Goal: Task Accomplishment & Management: Use online tool/utility

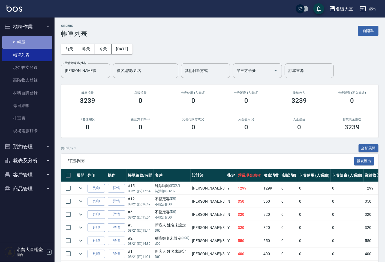
click at [28, 47] on link "打帳單" at bounding box center [27, 42] width 50 height 13
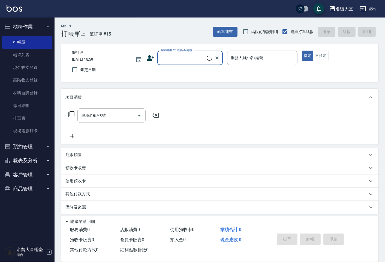
click at [174, 59] on input "顧客姓名/手機號碼/編號" at bounding box center [183, 58] width 47 height 10
type input "n"
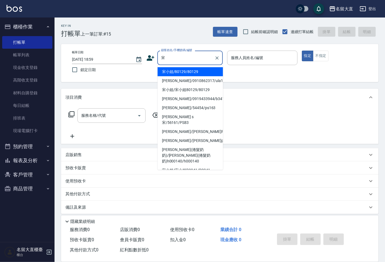
type input "宋小姐/80129/80129"
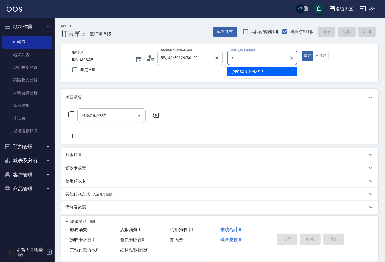
type input "[PERSON_NAME]3"
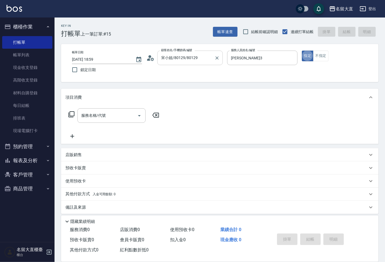
type button "true"
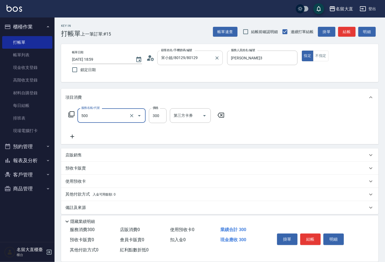
type input "洗髮(500)"
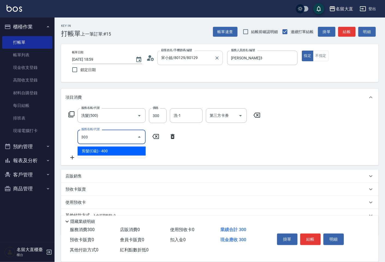
type input "剪髮(C級)(303)"
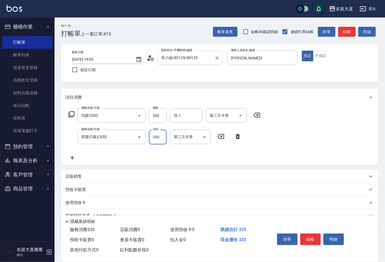
type input "350"
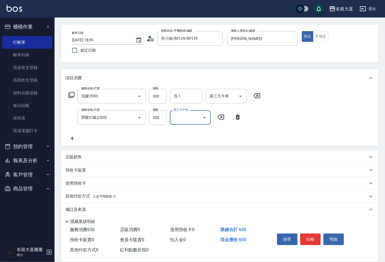
scroll to position [25, 0]
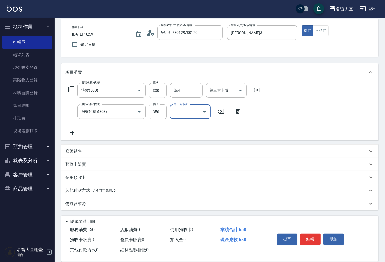
click at [81, 201] on p "備註及來源" at bounding box center [76, 204] width 20 height 6
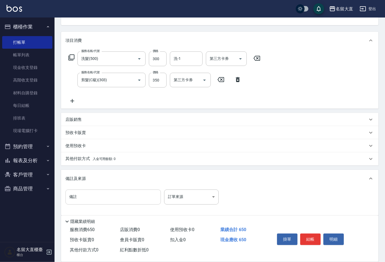
scroll to position [61, 0]
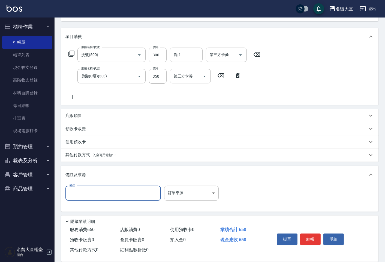
drag, startPoint x: 83, startPoint y: 195, endPoint x: 81, endPoint y: 192, distance: 3.9
click at [83, 195] on input "備註" at bounding box center [114, 192] width 96 height 15
type input "老公"
click at [305, 240] on button "結帳" at bounding box center [311, 238] width 20 height 11
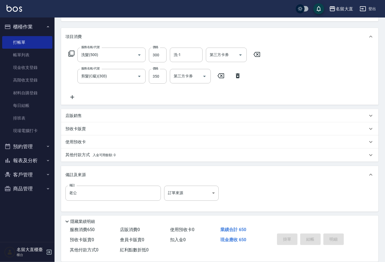
scroll to position [0, 0]
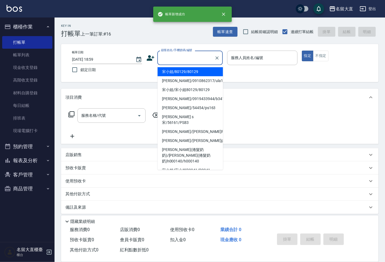
click at [187, 59] on input "顧客姓名/手機號碼/編號" at bounding box center [186, 58] width 52 height 10
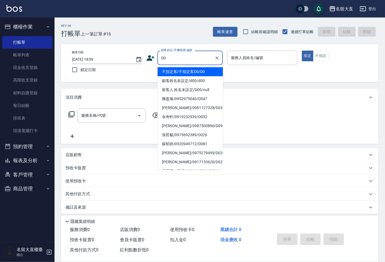
type input "不指定客/不指定客D0/D0"
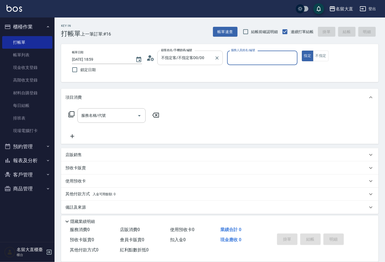
type input "[PERSON_NAME]3"
click at [302, 51] on button "指定" at bounding box center [308, 56] width 12 height 11
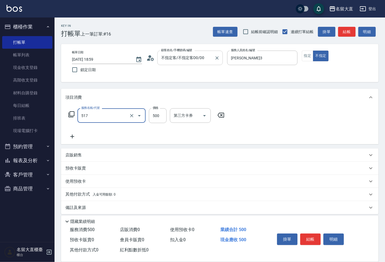
type input "舒醒頭皮(517)"
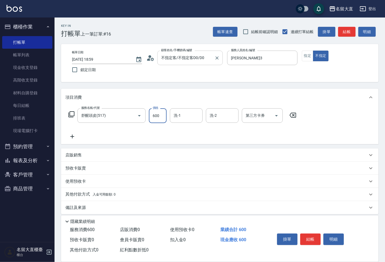
type input "600"
type input "[PERSON_NAME]-16"
click at [314, 233] on button "結帳" at bounding box center [311, 238] width 20 height 11
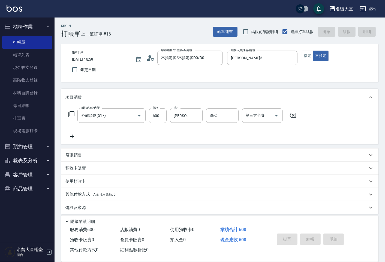
type input "[DATE] 19:00"
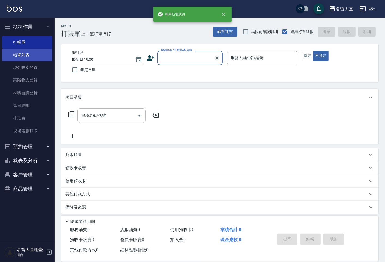
click at [37, 55] on link "帳單列表" at bounding box center [27, 55] width 50 height 13
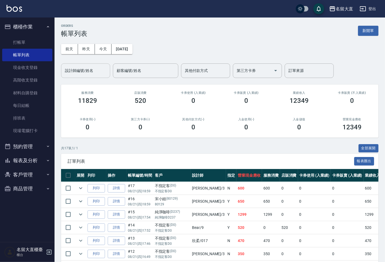
click at [80, 70] on input "設計師編號/姓名" at bounding box center [86, 71] width 44 height 10
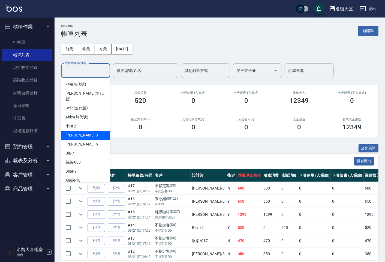
click at [82, 130] on div "[PERSON_NAME]3" at bounding box center [85, 134] width 49 height 9
type input "[PERSON_NAME]3"
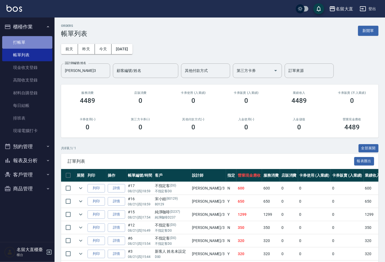
drag, startPoint x: 83, startPoint y: 126, endPoint x: 30, endPoint y: 42, distance: 98.9
click at [30, 42] on link "打帳單" at bounding box center [27, 42] width 50 height 13
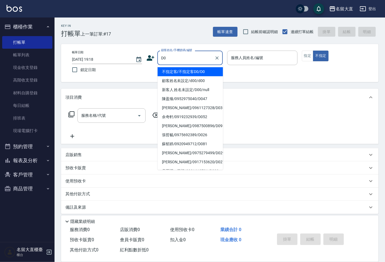
type input "不指定客/不指定客D0/D0"
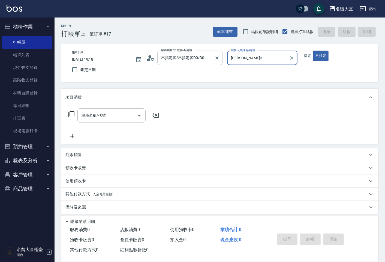
type input "[PERSON_NAME]3"
click at [313, 51] on button "不指定" at bounding box center [320, 56] width 15 height 11
type button "false"
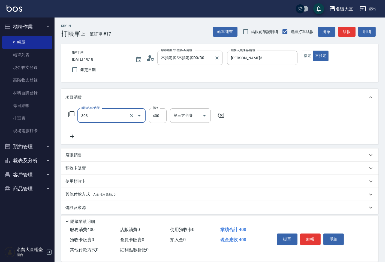
type input "剪髮(C級)(303)"
type input "350"
click at [315, 236] on button "結帳" at bounding box center [311, 238] width 20 height 11
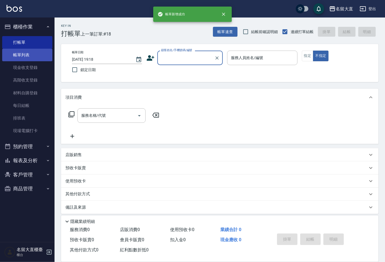
click at [42, 52] on link "帳單列表" at bounding box center [27, 55] width 50 height 13
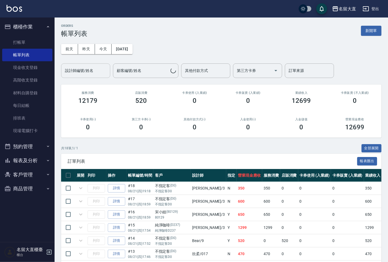
click at [89, 72] on input "設計師編號/姓名" at bounding box center [86, 71] width 44 height 10
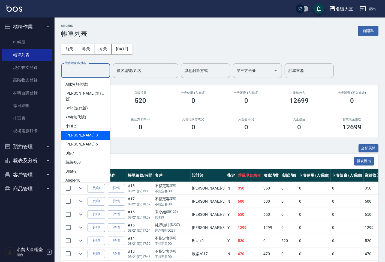
click at [91, 130] on div "[PERSON_NAME]3" at bounding box center [85, 134] width 49 height 9
type input "[PERSON_NAME]3"
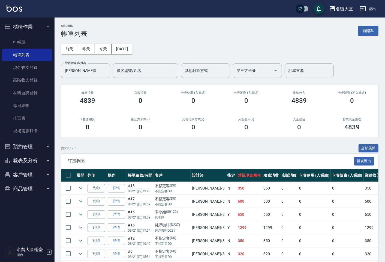
click at [25, 34] on ul "打帳單 帳單列表 現金收支登錄 高階收支登錄 材料自購登錄 每日結帳 排班表 現場電腦打卡" at bounding box center [27, 86] width 50 height 105
click at [22, 44] on link "打帳單" at bounding box center [27, 42] width 50 height 13
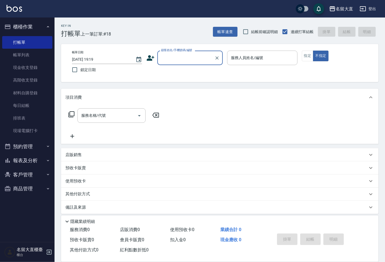
click at [177, 58] on input "顧客姓名/手機號碼/編號" at bounding box center [186, 58] width 52 height 10
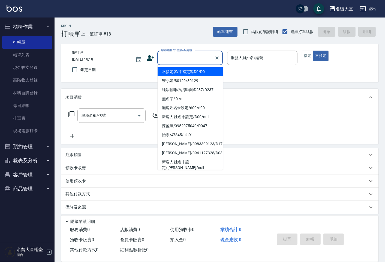
click at [176, 71] on li "不指定客/不指定客D0/D0" at bounding box center [191, 71] width 66 height 9
type input "不指定客/不指定客D0/D0"
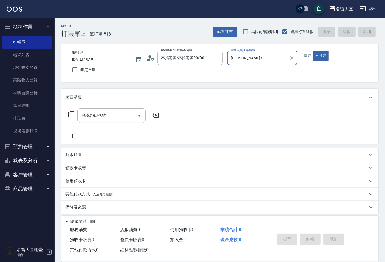
click at [242, 59] on input "[PERSON_NAME]3" at bounding box center [258, 58] width 57 height 10
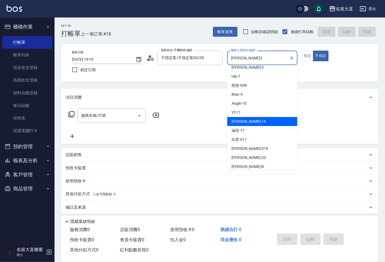
scroll to position [61, 0]
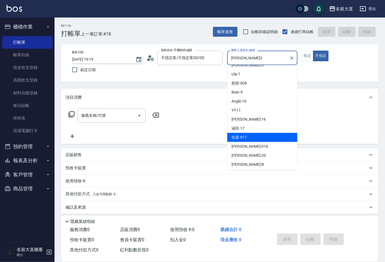
click at [254, 140] on div "欣柔 -017" at bounding box center [262, 137] width 70 height 9
type input "欣柔-017"
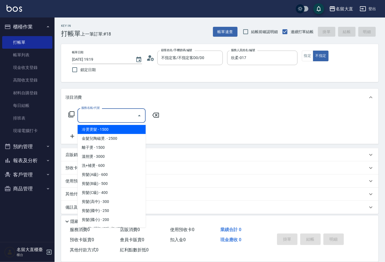
click at [105, 112] on input "服務名稱/代號" at bounding box center [107, 116] width 55 height 10
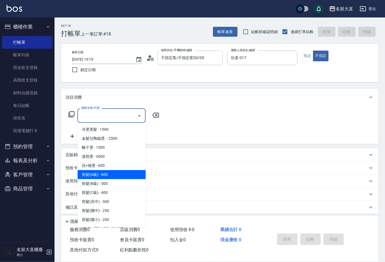
click at [99, 174] on span "剪髮(A級) - 600" at bounding box center [112, 174] width 68 height 9
type input "剪髮(A級)(301)"
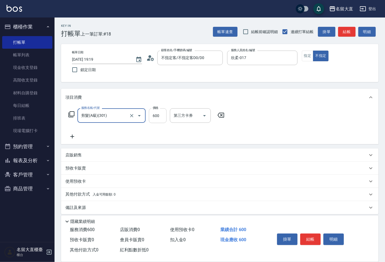
click at [162, 120] on input "600" at bounding box center [158, 115] width 18 height 15
type input "150"
click at [72, 135] on icon at bounding box center [73, 136] width 14 height 7
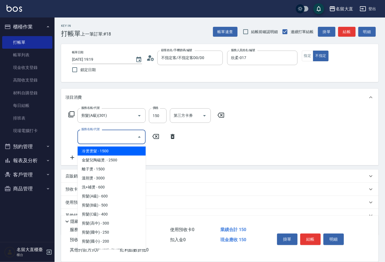
click at [93, 135] on input "服務名稱/代號" at bounding box center [107, 137] width 55 height 10
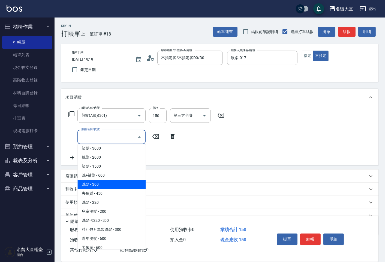
scroll to position [121, 0]
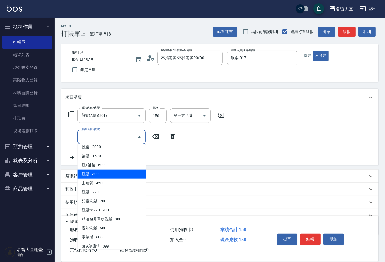
click at [94, 176] on span "洗髮 - 300" at bounding box center [112, 173] width 68 height 9
type input "洗髮(500)"
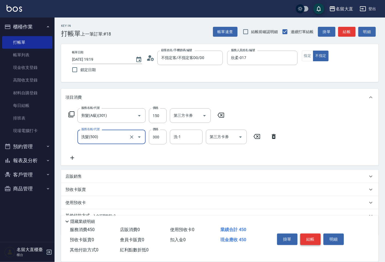
click at [306, 241] on button "結帳" at bounding box center [311, 238] width 20 height 11
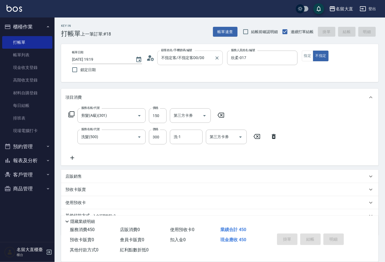
type input "[DATE] 19:20"
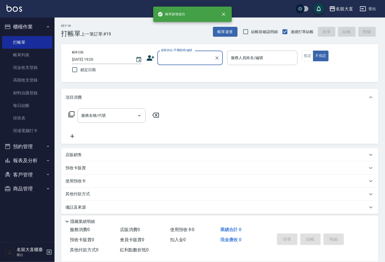
click at [186, 58] on input "顧客姓名/手機號碼/編號" at bounding box center [186, 58] width 52 height 10
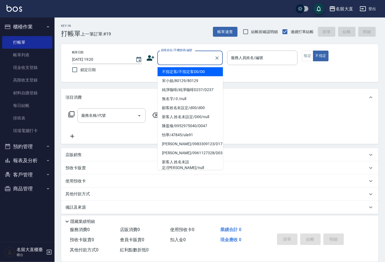
drag, startPoint x: 189, startPoint y: 75, endPoint x: 193, endPoint y: 73, distance: 3.8
click at [190, 75] on li "不指定客/不指定客D0/D0" at bounding box center [191, 71] width 66 height 9
type input "不指定客/不指定客D0/D0"
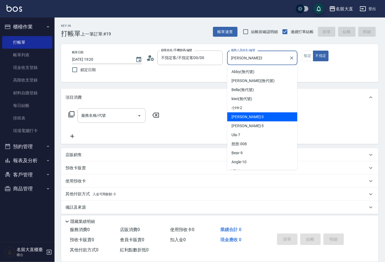
click at [238, 61] on input "[PERSON_NAME]3" at bounding box center [258, 58] width 57 height 10
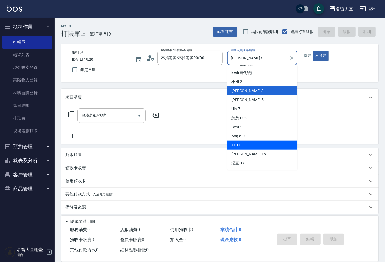
scroll to position [61, 0]
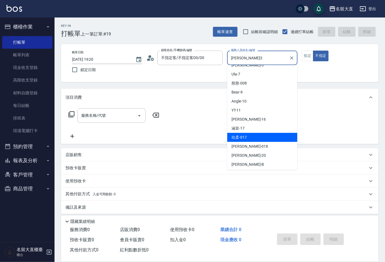
click at [255, 135] on div "欣柔 -017" at bounding box center [262, 137] width 70 height 9
type input "欣柔-017"
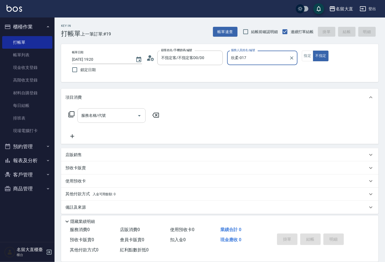
click at [117, 118] on input "服務名稱/代號" at bounding box center [107, 116] width 55 height 10
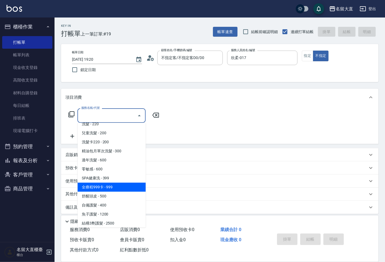
scroll to position [182, 0]
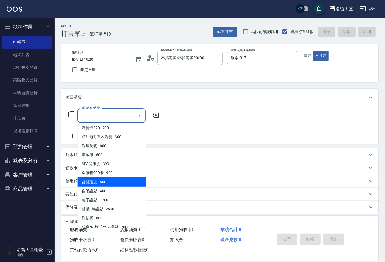
click at [104, 182] on span "舒醒頭皮 - 500" at bounding box center [112, 181] width 68 height 9
type input "舒醒頭皮(517)"
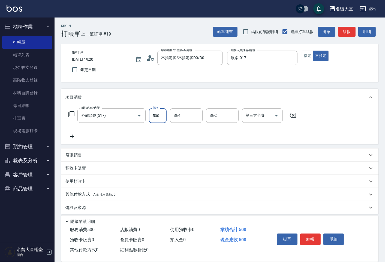
click at [157, 118] on input "500" at bounding box center [158, 115] width 18 height 15
type input "600"
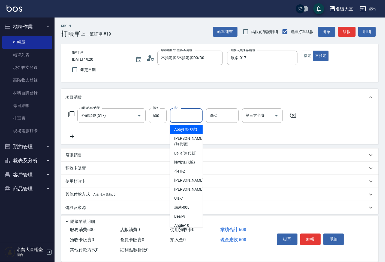
click at [185, 115] on input "洗-1" at bounding box center [187, 116] width 28 height 10
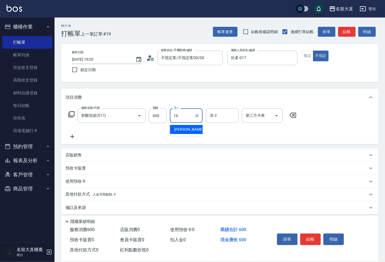
click at [191, 123] on ul "[PERSON_NAME] -16" at bounding box center [186, 129] width 33 height 13
click at [192, 128] on div "[PERSON_NAME] -16" at bounding box center [186, 129] width 33 height 9
type input "[PERSON_NAME]-16"
click at [313, 233] on button "結帳" at bounding box center [311, 238] width 20 height 11
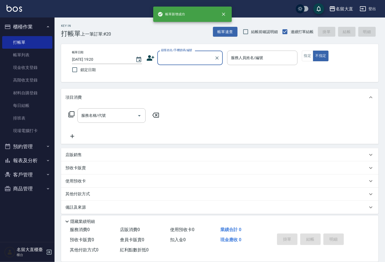
click at [173, 60] on input "顧客姓名/手機號碼/編號" at bounding box center [186, 58] width 52 height 10
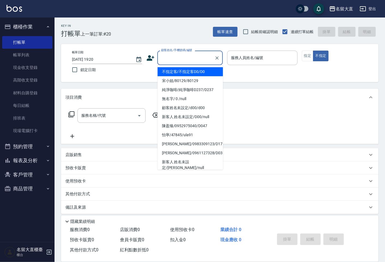
click at [182, 73] on li "不指定客/不指定客D0/D0" at bounding box center [191, 71] width 66 height 9
type input "不指定客/不指定客D0/D0"
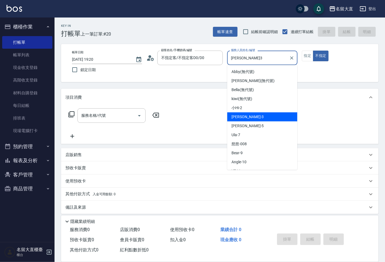
click at [240, 58] on input "[PERSON_NAME]3" at bounding box center [258, 58] width 57 height 10
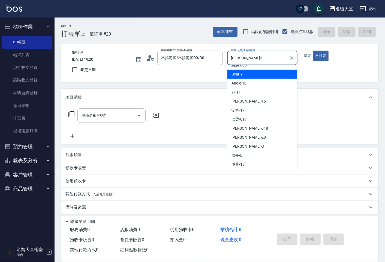
scroll to position [80, 0]
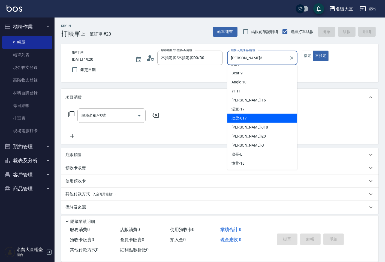
click at [242, 118] on span "欣柔 -017" at bounding box center [239, 118] width 15 height 6
type input "欣柔-017"
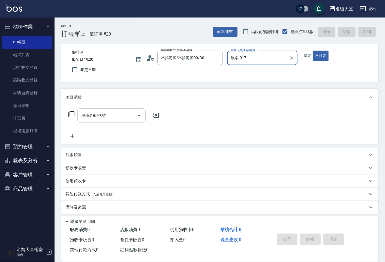
click at [123, 113] on input "服務名稱/代號" at bounding box center [107, 116] width 55 height 10
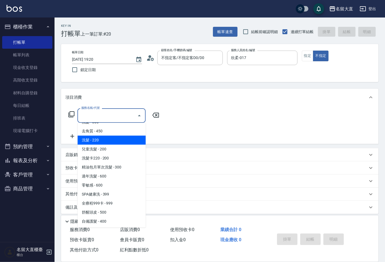
scroll to position [121, 0]
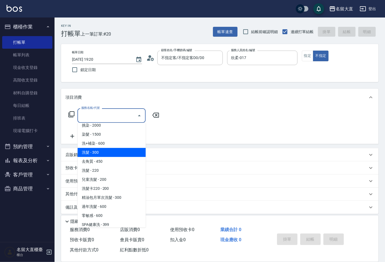
click at [105, 154] on span "洗髮 - 300" at bounding box center [112, 152] width 68 height 9
type input "洗髮(500)"
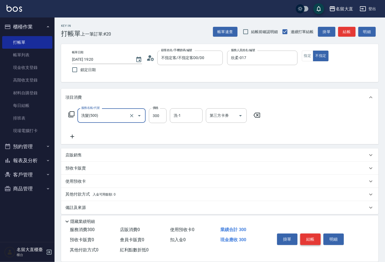
click at [302, 236] on button "結帳" at bounding box center [311, 238] width 20 height 11
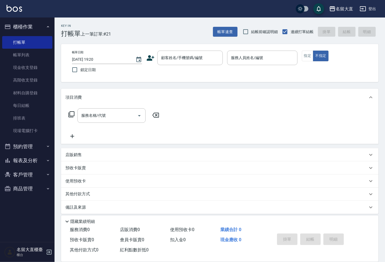
drag, startPoint x: 2, startPoint y: 169, endPoint x: 201, endPoint y: 171, distance: 199.3
click at [206, 172] on div "預收卡販賣" at bounding box center [220, 167] width 318 height 13
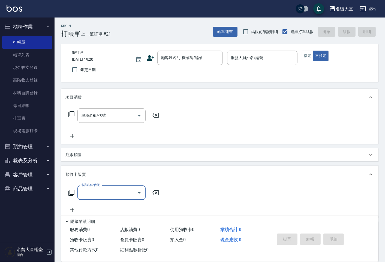
scroll to position [0, 0]
click at [33, 57] on link "帳單列表" at bounding box center [27, 55] width 50 height 13
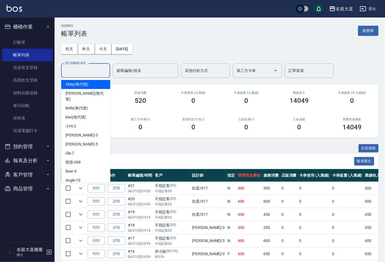
click at [90, 71] on input "設計師編號/姓名" at bounding box center [86, 71] width 44 height 10
click at [89, 130] on div "[PERSON_NAME]3" at bounding box center [85, 134] width 49 height 9
type input "[PERSON_NAME]3"
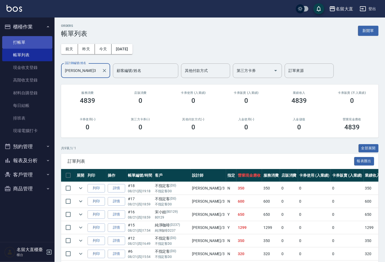
click at [32, 40] on link "打帳單" at bounding box center [27, 42] width 50 height 13
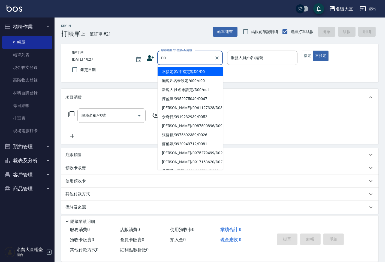
type input "不指定客/不指定客D0/D0"
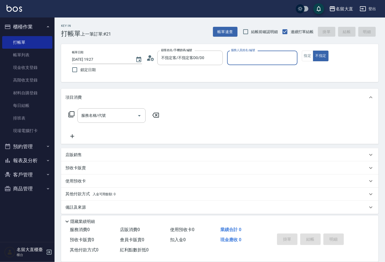
type input "[PERSON_NAME]3"
click at [313, 51] on button "不指定" at bounding box center [320, 56] width 15 height 11
type button "false"
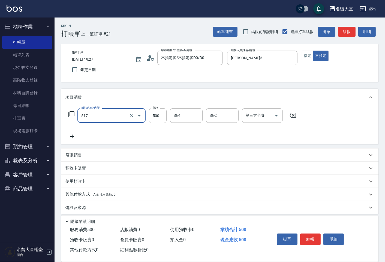
type input "舒醒頭皮(517)"
type input "600"
click at [187, 116] on input "欣柔-017" at bounding box center [183, 116] width 20 height 10
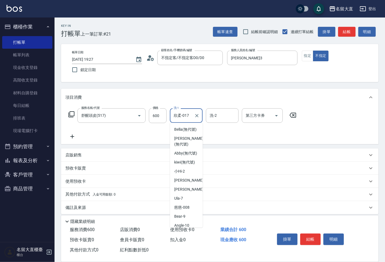
scroll to position [40, 0]
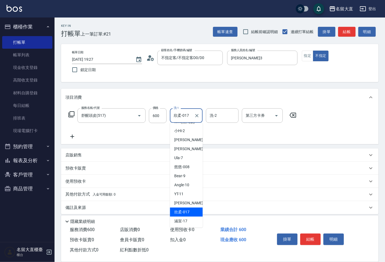
click at [187, 116] on input "欣柔-017" at bounding box center [183, 116] width 20 height 10
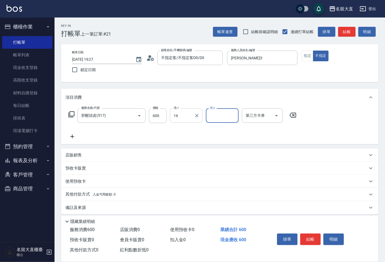
type input "[PERSON_NAME]-16"
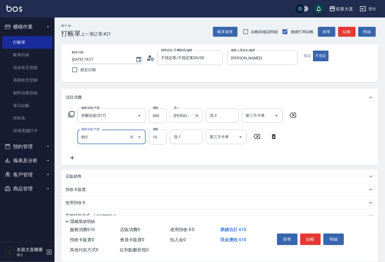
type input "潤絲(802)"
type input "20"
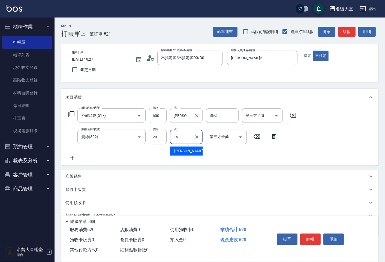
type input "[PERSON_NAME]-16"
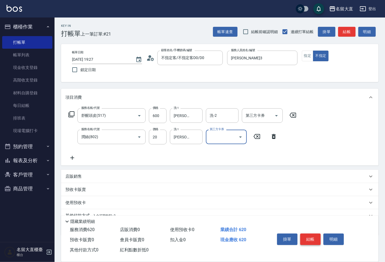
click at [316, 239] on button "結帳" at bounding box center [311, 238] width 20 height 11
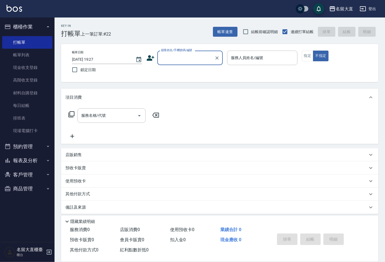
click at [186, 62] on input "顧客姓名/手機號碼/編號" at bounding box center [186, 58] width 52 height 10
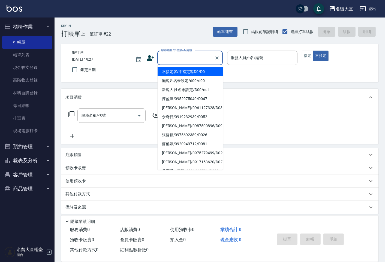
click at [182, 72] on li "不指定客/不指定客D0/D0" at bounding box center [191, 71] width 66 height 9
type input "不指定客/不指定客D0/D0"
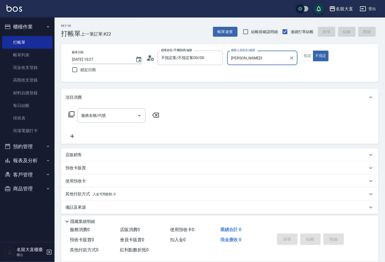
click at [274, 63] on div "[PERSON_NAME]-3 服務人員姓名/編號" at bounding box center [262, 58] width 70 height 14
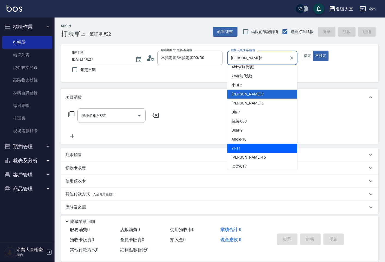
scroll to position [61, 0]
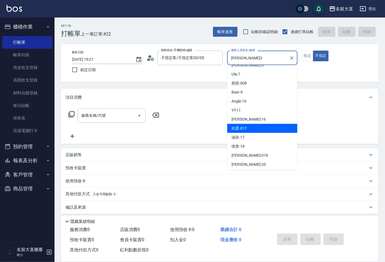
click at [258, 126] on div "欣柔 -017" at bounding box center [262, 128] width 70 height 9
type input "欣柔-017"
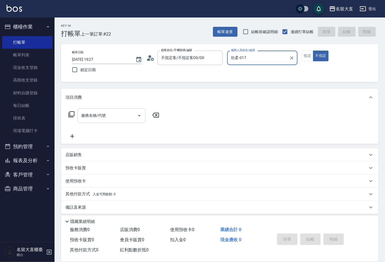
click at [98, 117] on input "服務名稱/代號" at bounding box center [107, 116] width 55 height 10
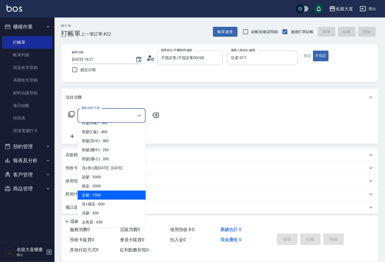
scroll to position [91, 0]
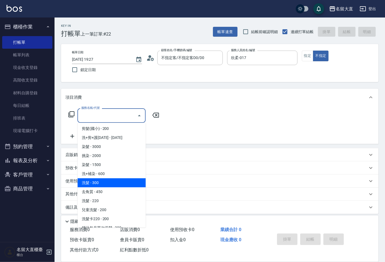
click at [102, 179] on span "洗髮 - 300" at bounding box center [112, 182] width 68 height 9
type input "洗髮(500)"
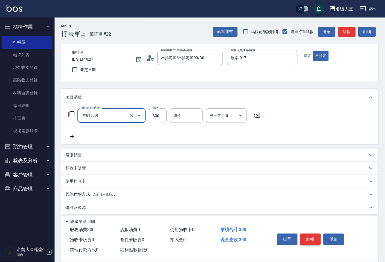
click at [303, 235] on button "結帳" at bounding box center [311, 238] width 20 height 11
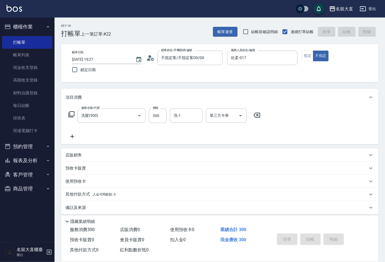
type input "[DATE] 19:39"
click at [199, 59] on input "顧客姓名/手機號碼/編號" at bounding box center [186, 58] width 52 height 10
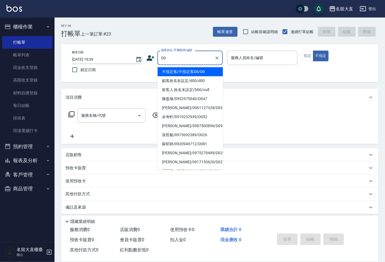
type input "不指定客/不指定客D0/D0"
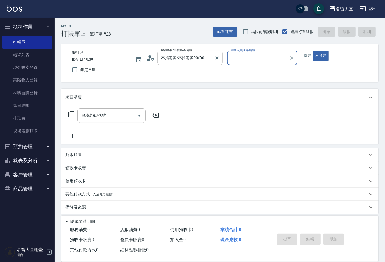
type input "[PERSON_NAME]3"
click at [313, 51] on button "不指定" at bounding box center [320, 56] width 15 height 11
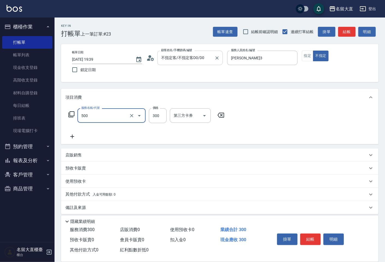
type input "洗髮(500)"
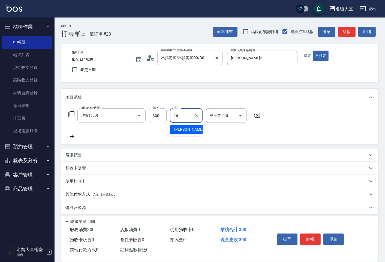
type input "[PERSON_NAME]-16"
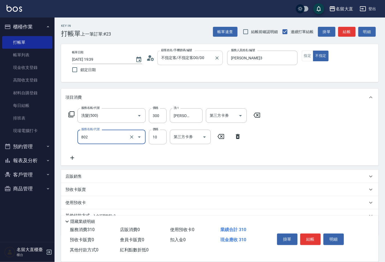
type input "潤絲(802)"
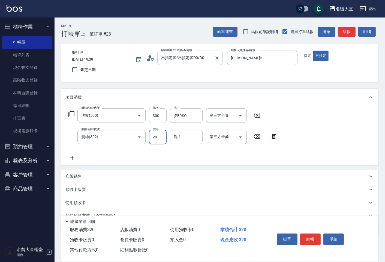
type input "20"
type input "[PERSON_NAME]-16"
click at [305, 234] on button "結帳" at bounding box center [311, 238] width 20 height 11
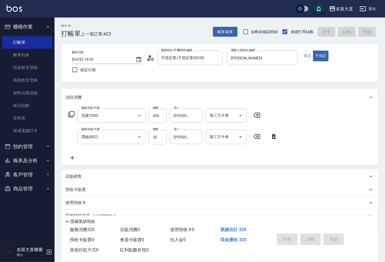
type input "[DATE] 19:53"
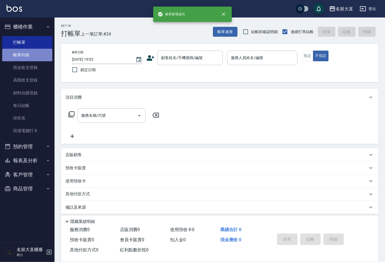
click at [22, 51] on link "帳單列表" at bounding box center [27, 55] width 50 height 13
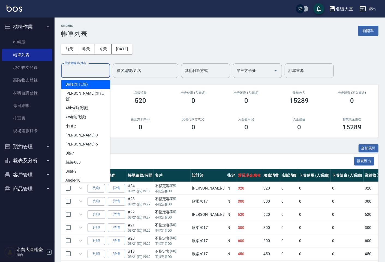
click at [84, 71] on input "設計師編號/姓名" at bounding box center [86, 71] width 44 height 10
click at [81, 130] on div "[PERSON_NAME]3" at bounding box center [85, 134] width 49 height 9
type input "[PERSON_NAME]3"
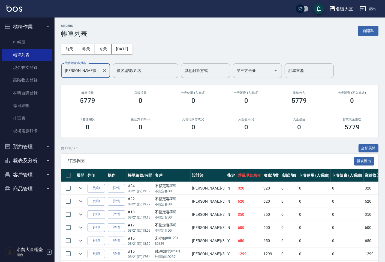
click at [32, 162] on button "報表及分析" at bounding box center [27, 160] width 50 height 14
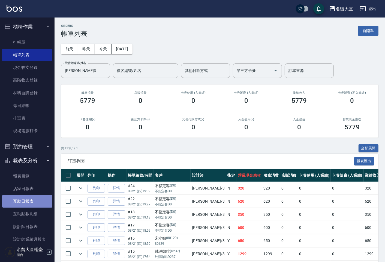
click at [33, 201] on link "互助日報表" at bounding box center [27, 201] width 50 height 13
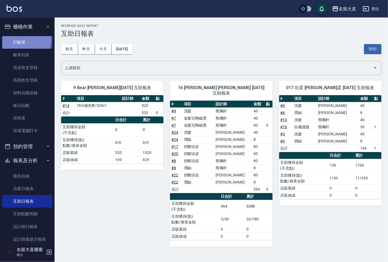
click at [10, 38] on link "打帳單" at bounding box center [27, 42] width 50 height 13
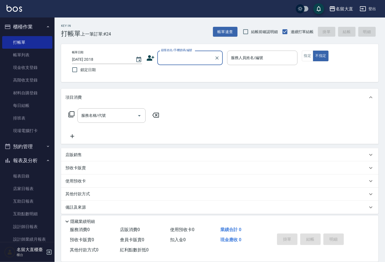
click at [173, 54] on input "顧客姓名/手機號碼/編號" at bounding box center [186, 58] width 52 height 10
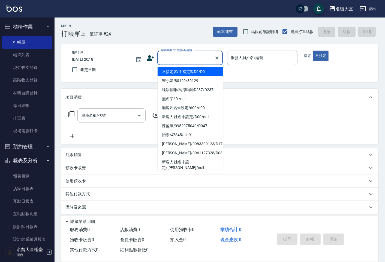
click at [181, 74] on li "不指定客/不指定客D0/D0" at bounding box center [191, 71] width 66 height 9
type input "不指定客/不指定客D0/D0"
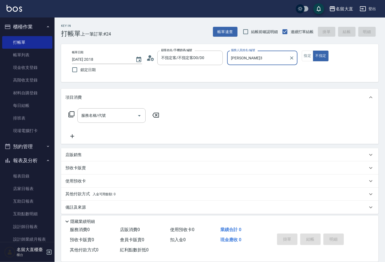
click at [244, 64] on div "[PERSON_NAME]-3 服務人員姓名/編號" at bounding box center [262, 58] width 70 height 14
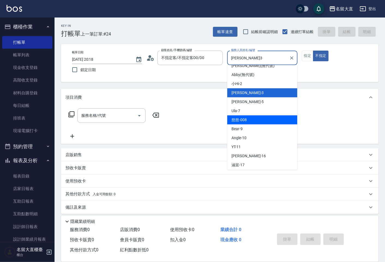
scroll to position [80, 0]
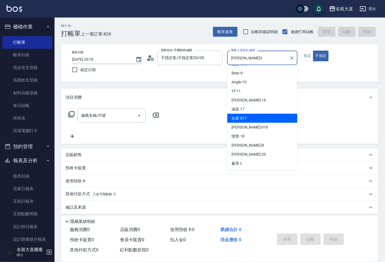
click at [253, 120] on div "欣柔 -017" at bounding box center [262, 118] width 70 height 9
type input "欣柔-017"
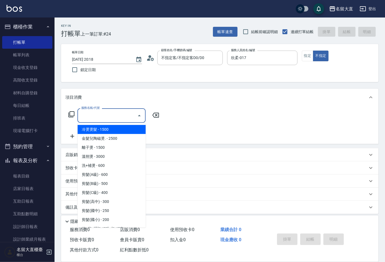
click at [118, 115] on input "服務名稱/代號" at bounding box center [107, 116] width 55 height 10
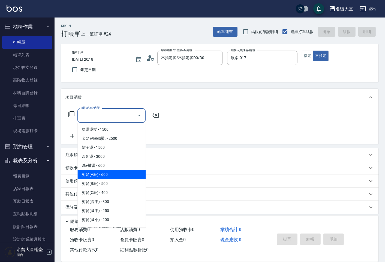
click at [99, 176] on span "剪髮(A級) - 600" at bounding box center [112, 174] width 68 height 9
type input "剪髮(A級)(301)"
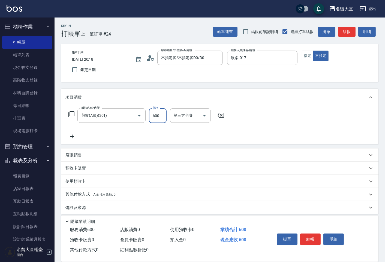
click at [152, 118] on input "600" at bounding box center [158, 115] width 18 height 15
type input "100"
click at [70, 135] on icon at bounding box center [73, 136] width 14 height 7
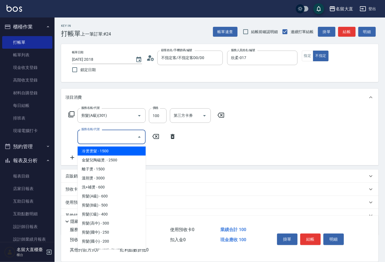
click at [81, 135] on input "服務名稱/代號" at bounding box center [107, 137] width 55 height 10
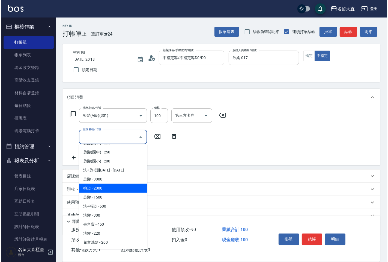
scroll to position [91, 0]
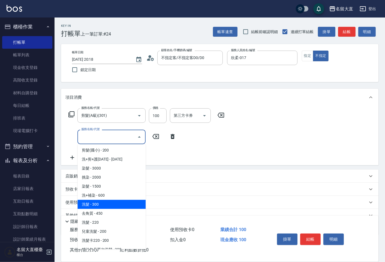
click at [99, 205] on span "洗髮 - 300" at bounding box center [112, 204] width 68 height 9
type input "洗髮(500)"
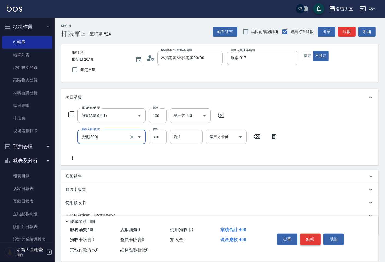
click at [306, 238] on button "結帳" at bounding box center [311, 238] width 20 height 11
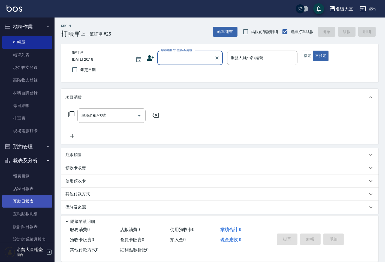
click at [32, 204] on link "互助日報表" at bounding box center [27, 201] width 50 height 13
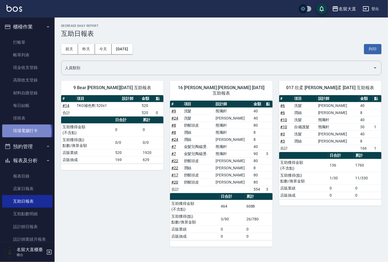
click at [25, 132] on link "現場電腦打卡" at bounding box center [27, 130] width 50 height 13
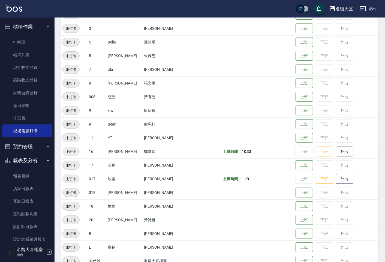
scroll to position [91, 0]
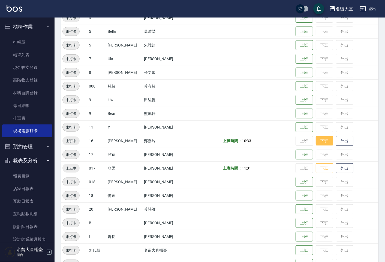
click at [316, 143] on button "下班" at bounding box center [324, 141] width 17 height 10
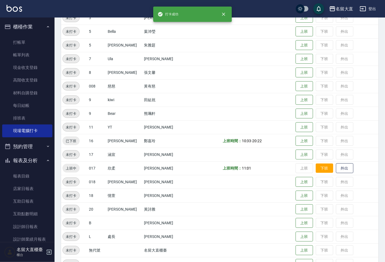
click at [316, 168] on button "下班" at bounding box center [324, 168] width 17 height 10
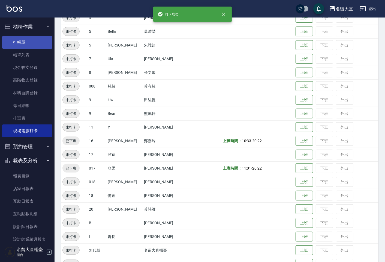
click at [17, 40] on link "打帳單" at bounding box center [27, 42] width 50 height 13
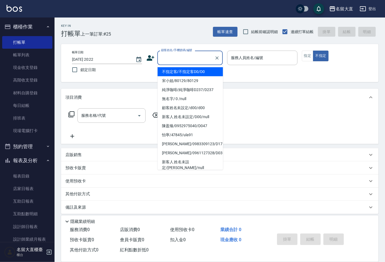
click at [165, 61] on input "顧客姓名/手機號碼/編號" at bounding box center [186, 58] width 52 height 10
click at [182, 75] on li "不指定客/不指定客D0/D0" at bounding box center [191, 71] width 66 height 9
type input "不指定客/不指定客D0/D0"
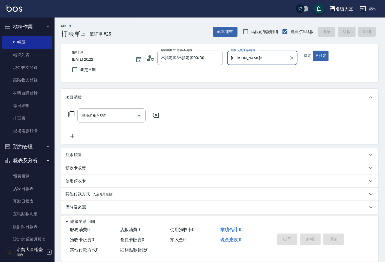
click at [239, 61] on input "[PERSON_NAME]3" at bounding box center [258, 58] width 57 height 10
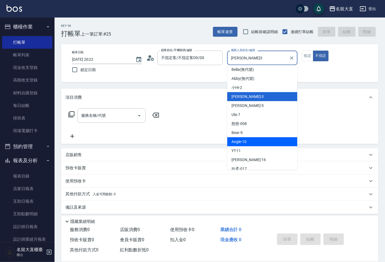
scroll to position [30, 0]
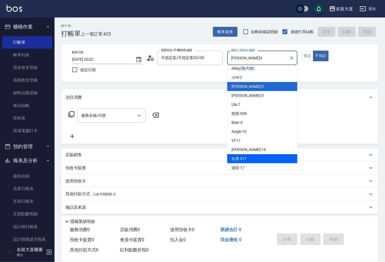
click at [255, 156] on div "欣柔 -017" at bounding box center [262, 158] width 70 height 9
type input "欣柔-017"
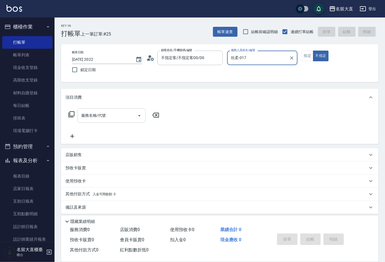
click at [132, 113] on input "服務名稱/代號" at bounding box center [107, 116] width 55 height 10
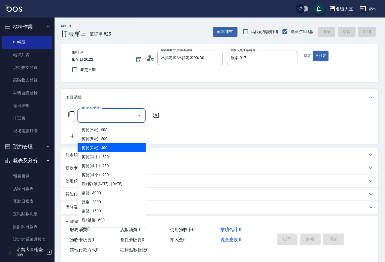
scroll to position [61, 0]
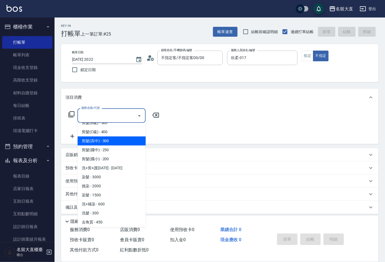
click at [103, 143] on span "剪髮(高中) - 300" at bounding box center [112, 140] width 68 height 9
type input "剪髮(高中)(307)"
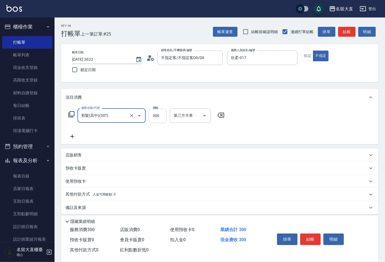
click at [152, 120] on input "300" at bounding box center [158, 115] width 18 height 15
type input "150"
click at [318, 238] on button "結帳" at bounding box center [311, 238] width 20 height 11
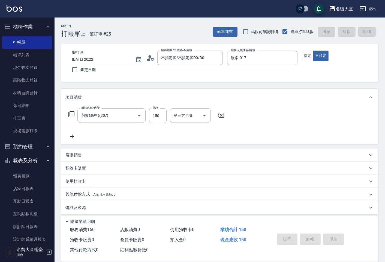
type input "[DATE] 20:46"
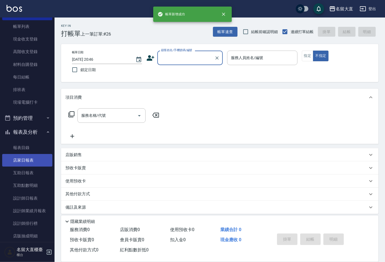
scroll to position [30, 0]
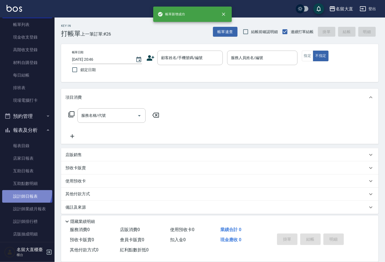
click at [25, 191] on link "設計師日報表" at bounding box center [27, 196] width 50 height 13
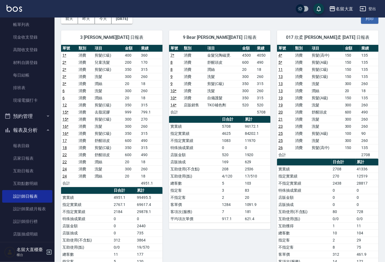
scroll to position [61, 0]
